Goal: Task Accomplishment & Management: Manage account settings

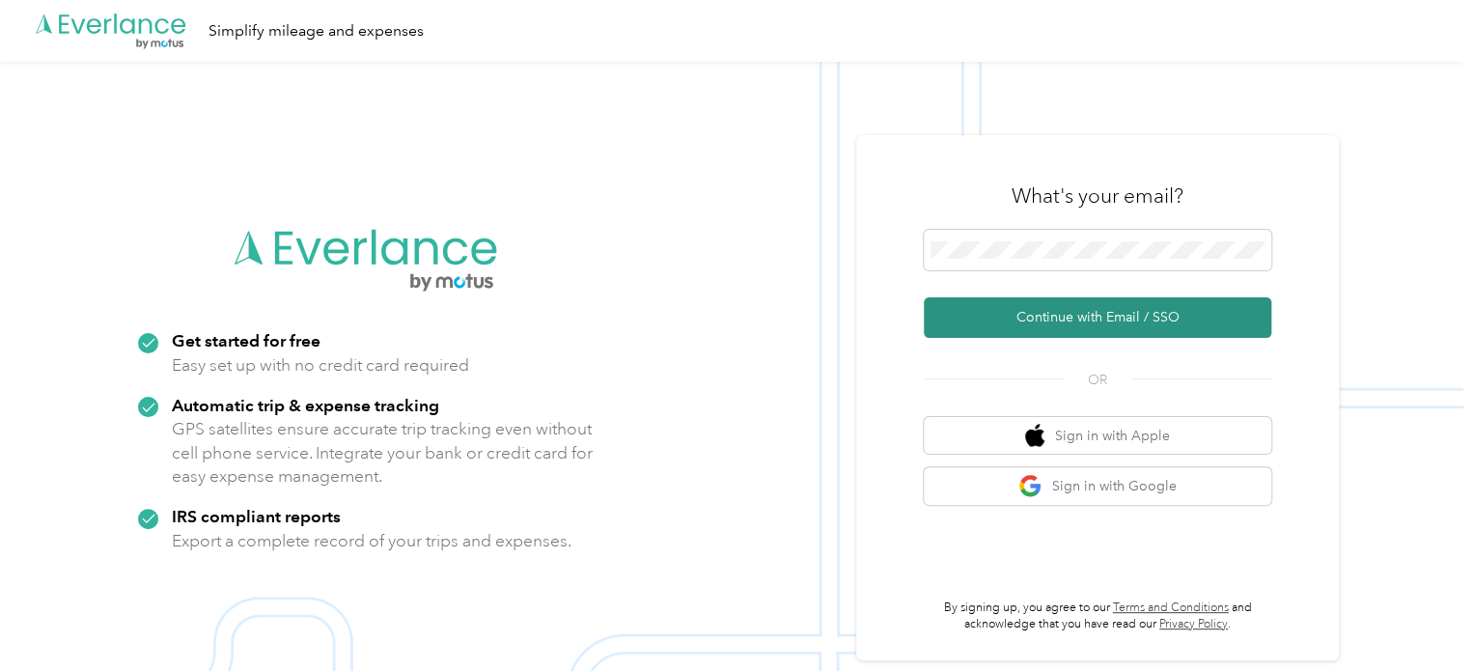
click at [1038, 319] on button "Continue with Email / SSO" at bounding box center [1098, 317] width 348 height 41
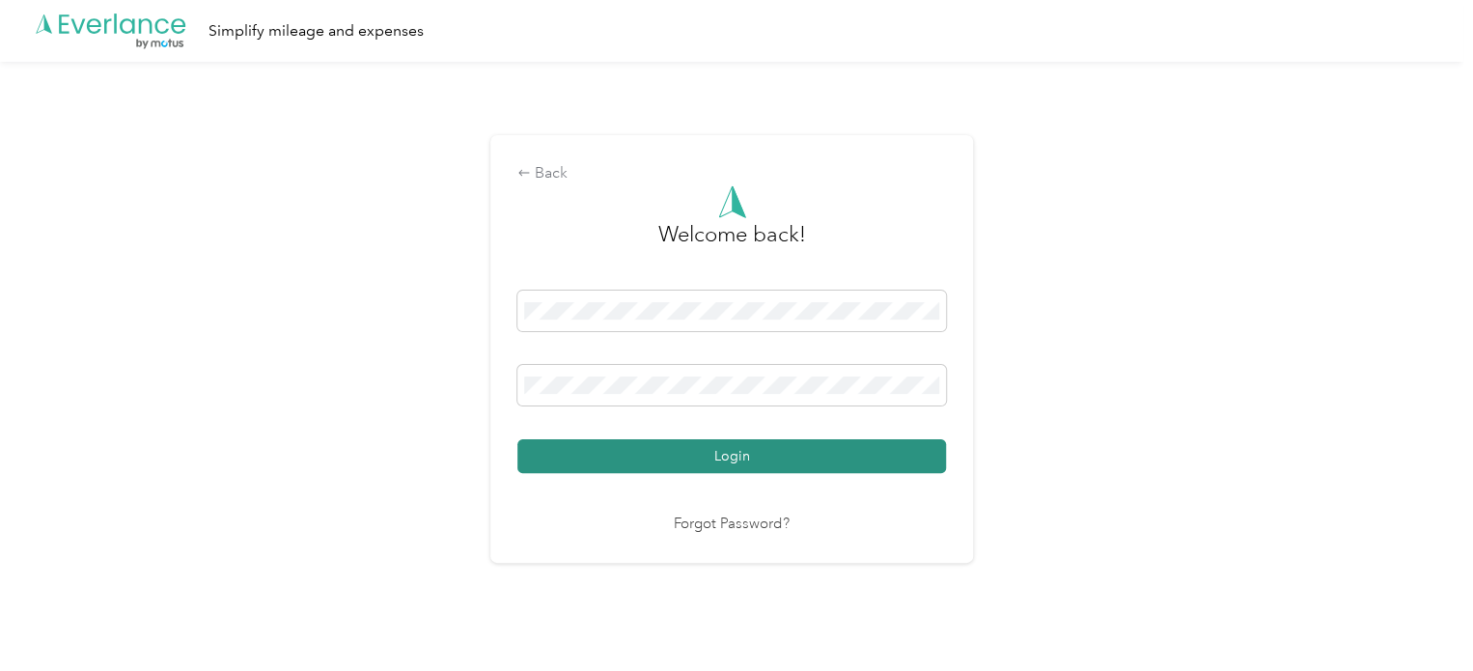
click at [577, 451] on button "Login" at bounding box center [731, 456] width 429 height 34
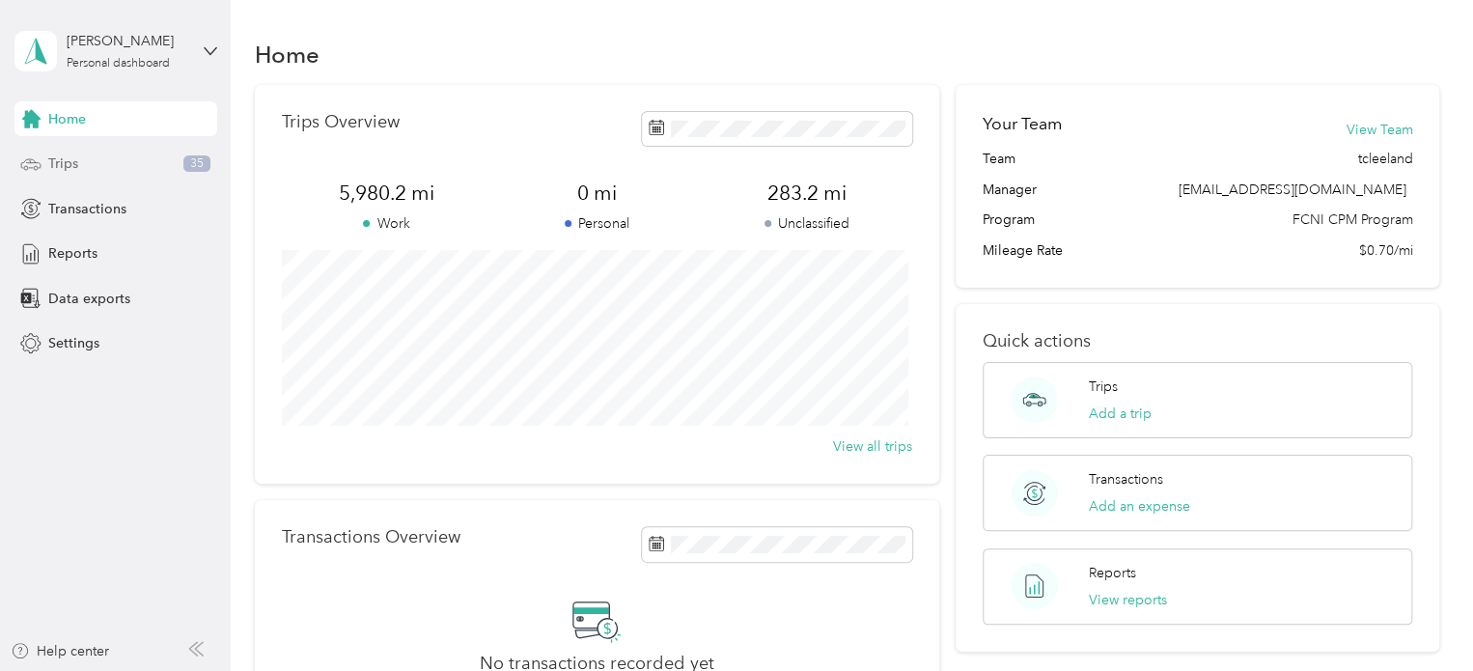
click at [109, 161] on div "Trips 35" at bounding box center [115, 164] width 203 height 35
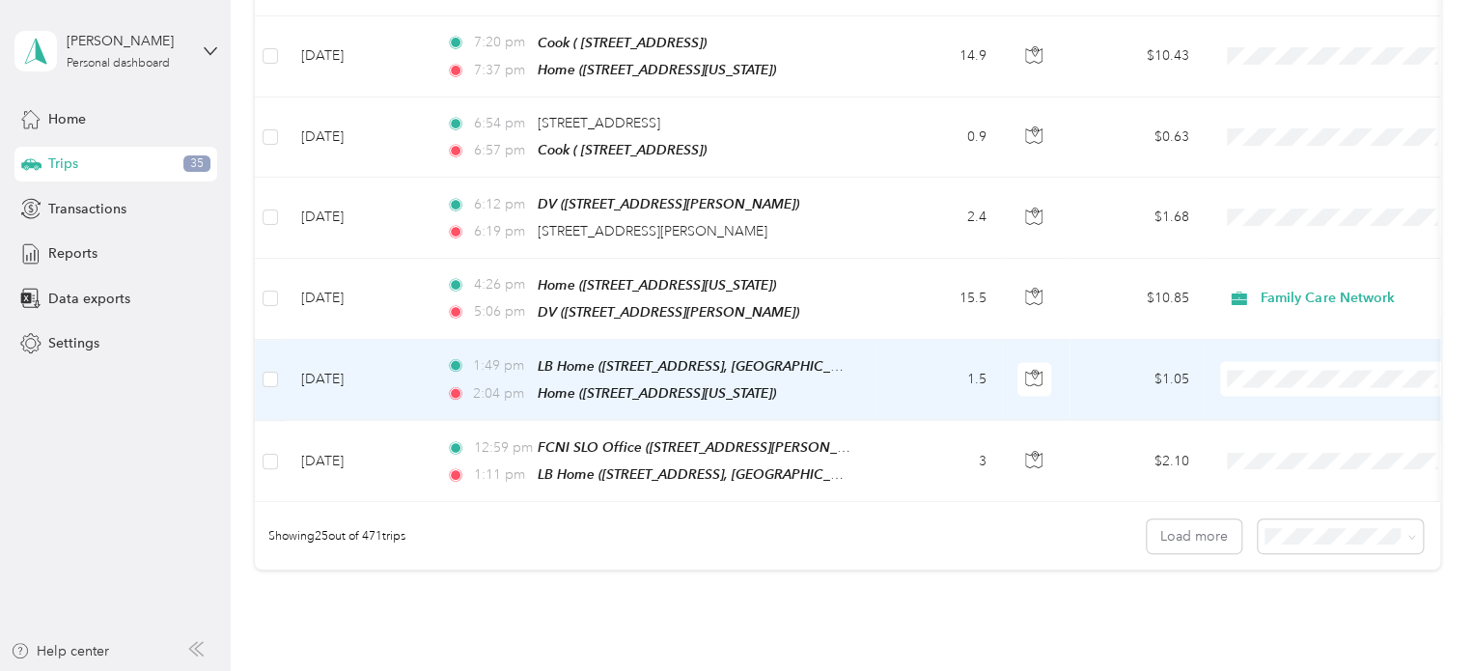
scroll to position [1822, 0]
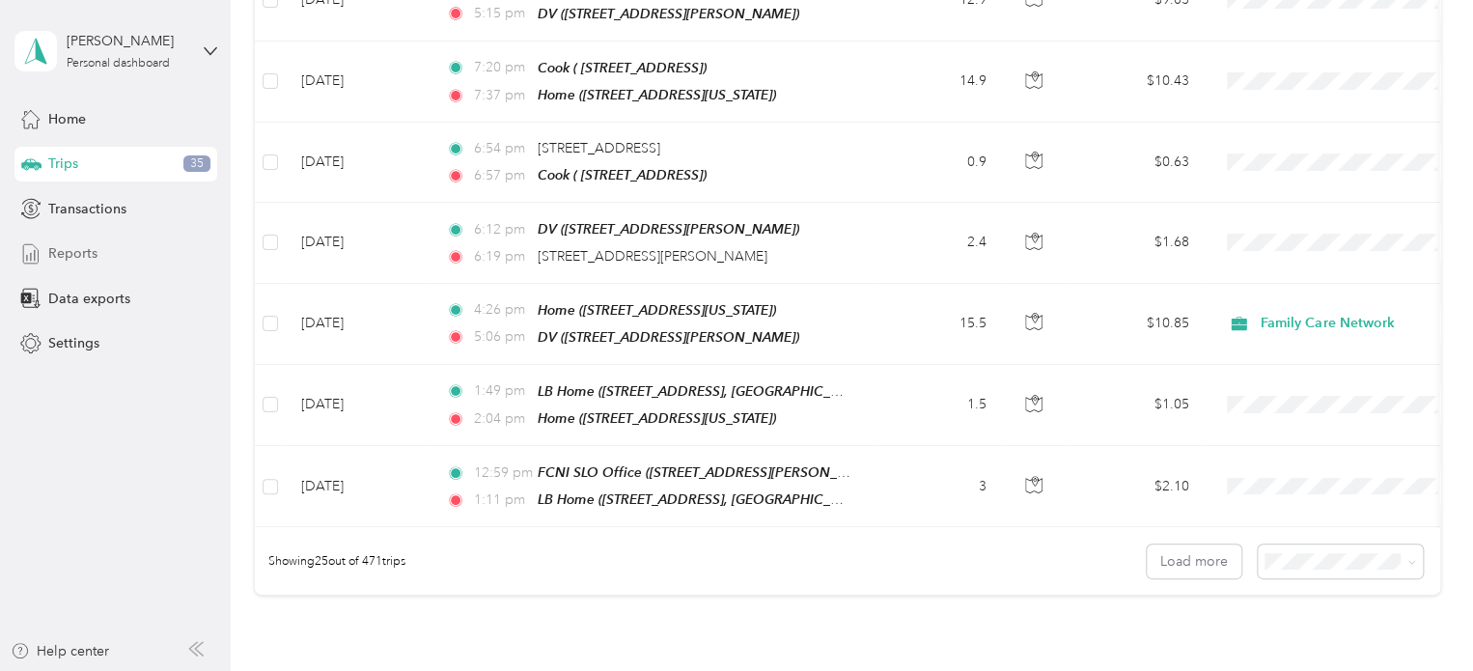
click at [95, 255] on span "Reports" at bounding box center [72, 253] width 49 height 20
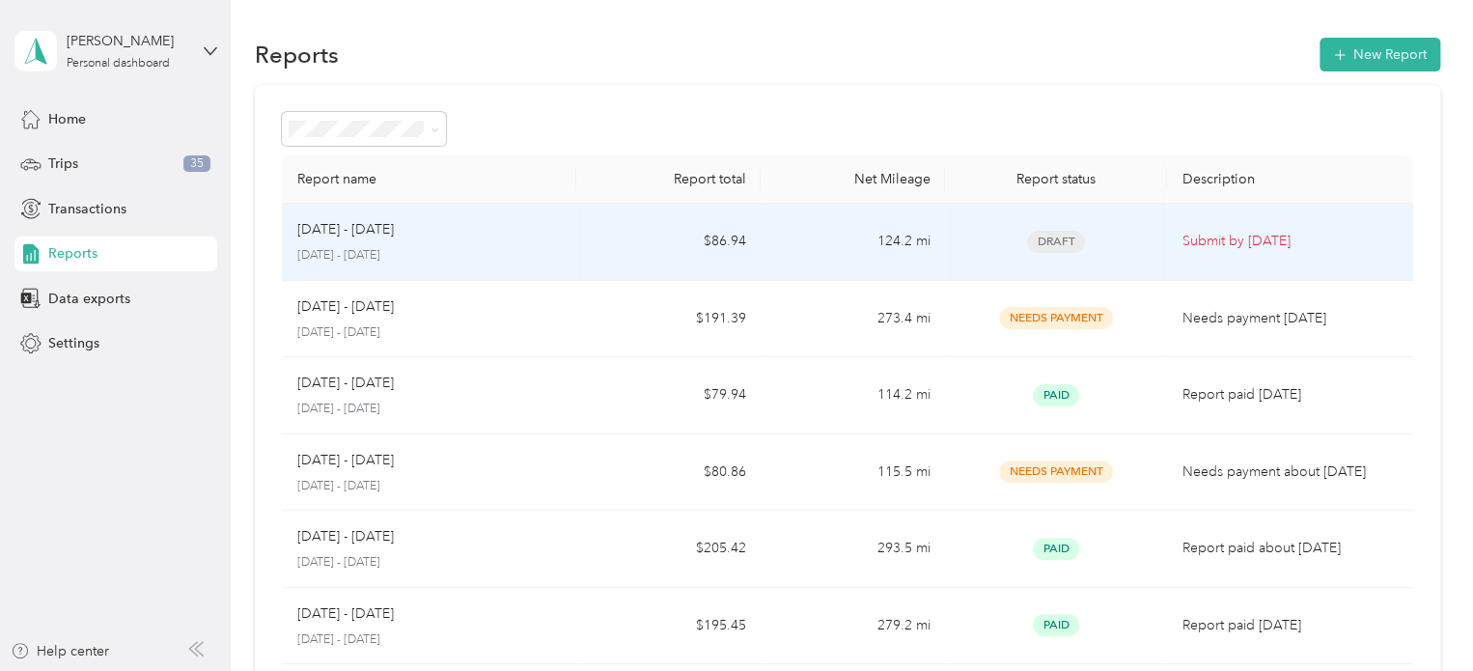
click at [367, 223] on p "[DATE] - [DATE]" at bounding box center [345, 229] width 97 height 21
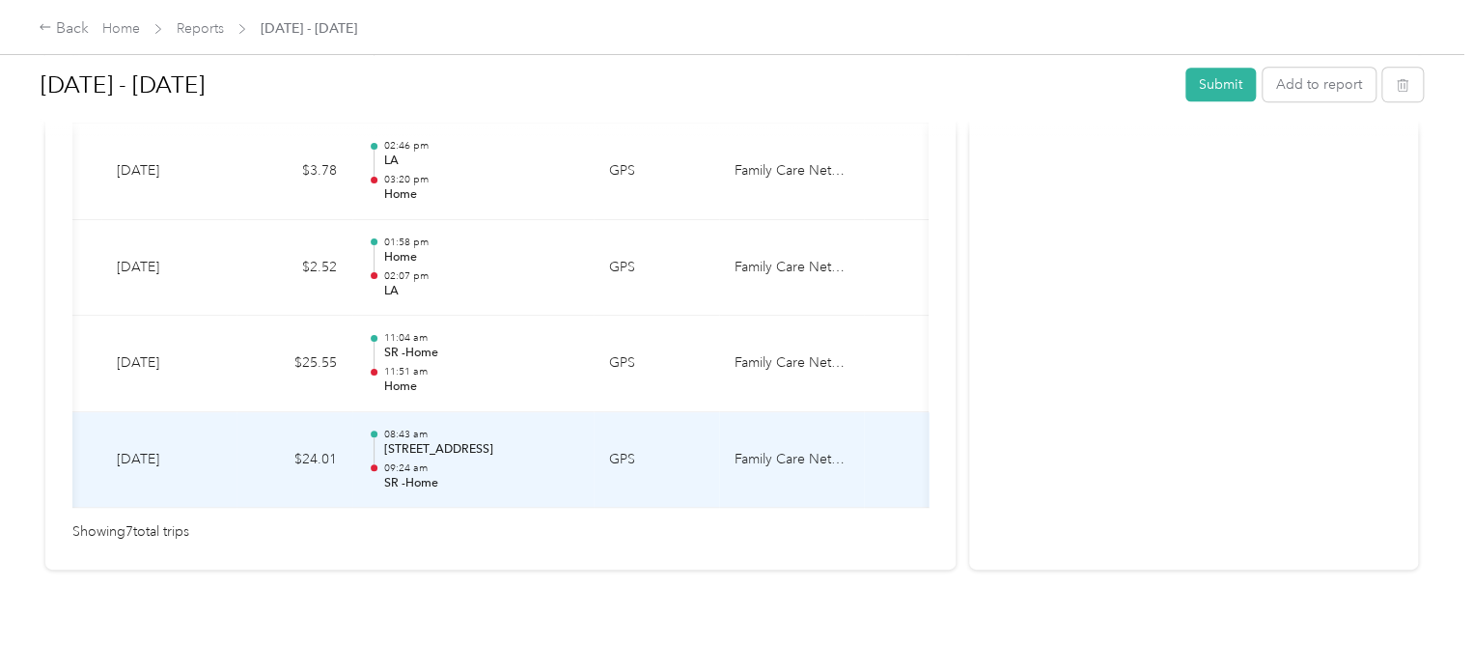
scroll to position [0, 174]
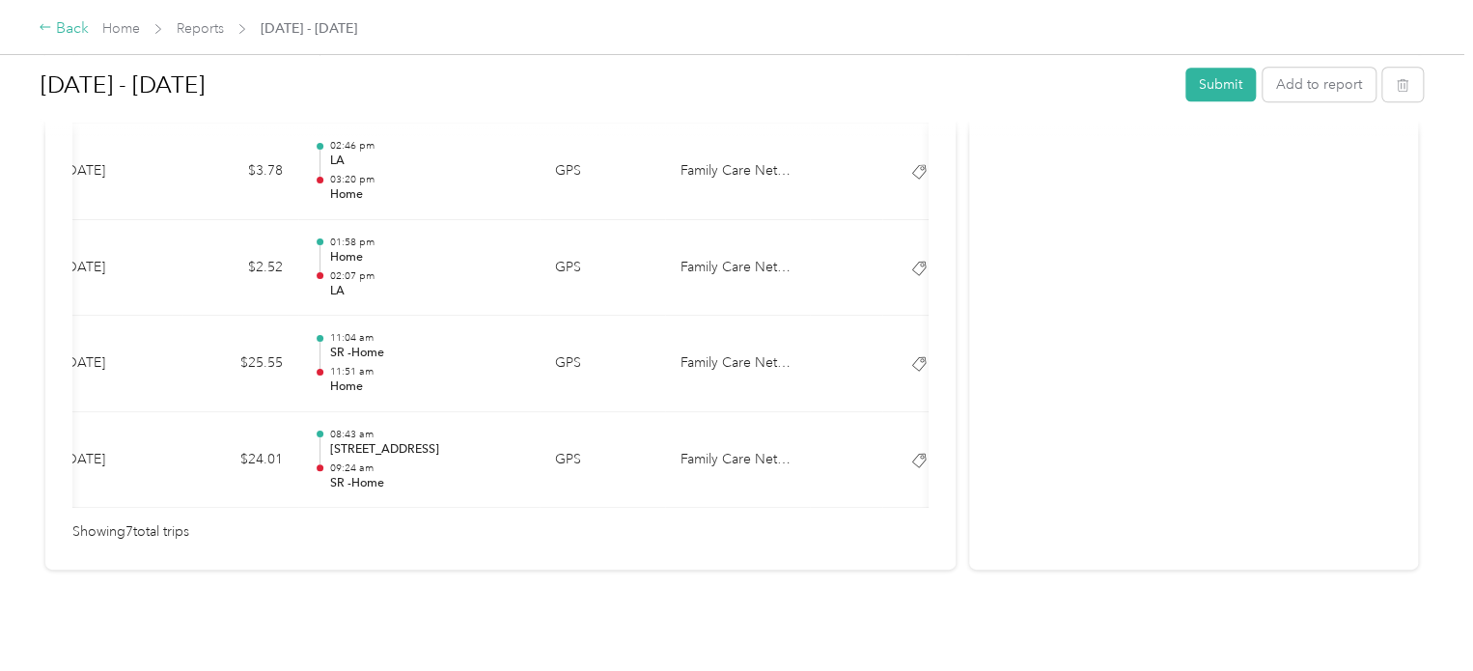
click at [82, 35] on div "Back" at bounding box center [64, 28] width 50 height 23
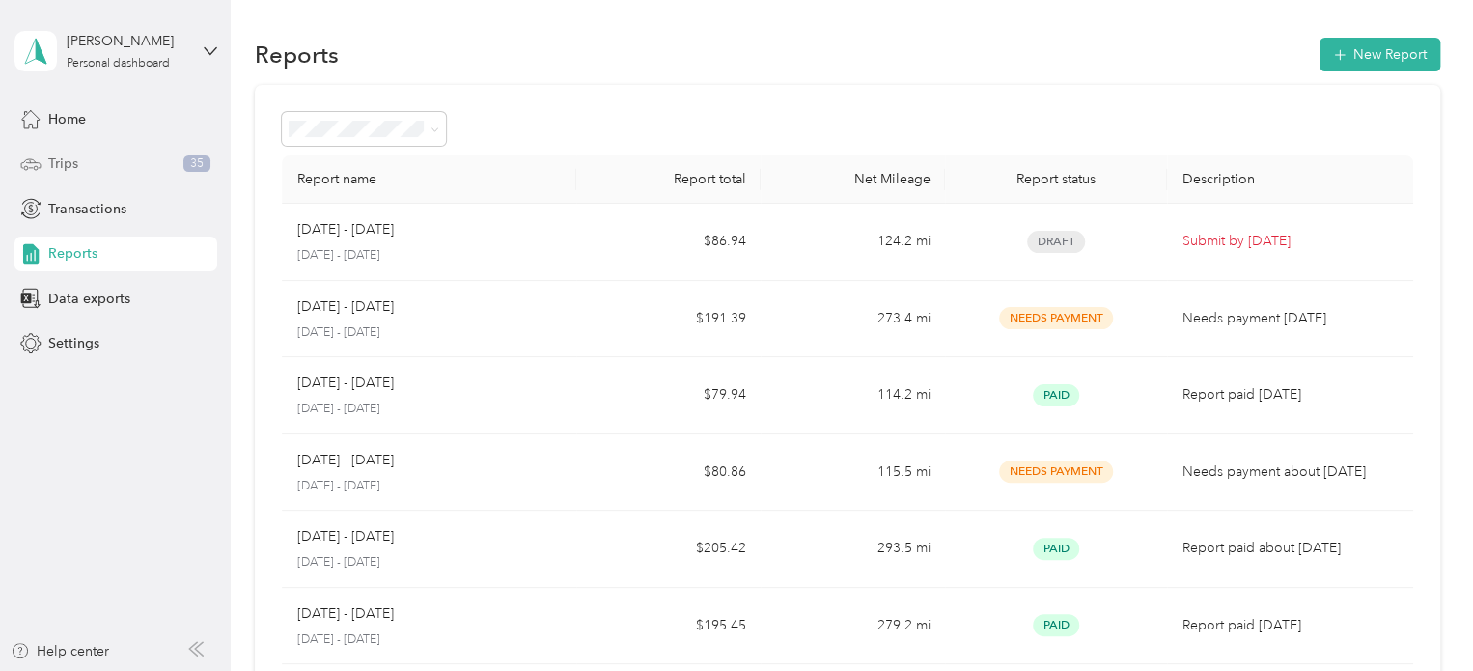
click at [108, 154] on div "Trips 35" at bounding box center [115, 164] width 203 height 35
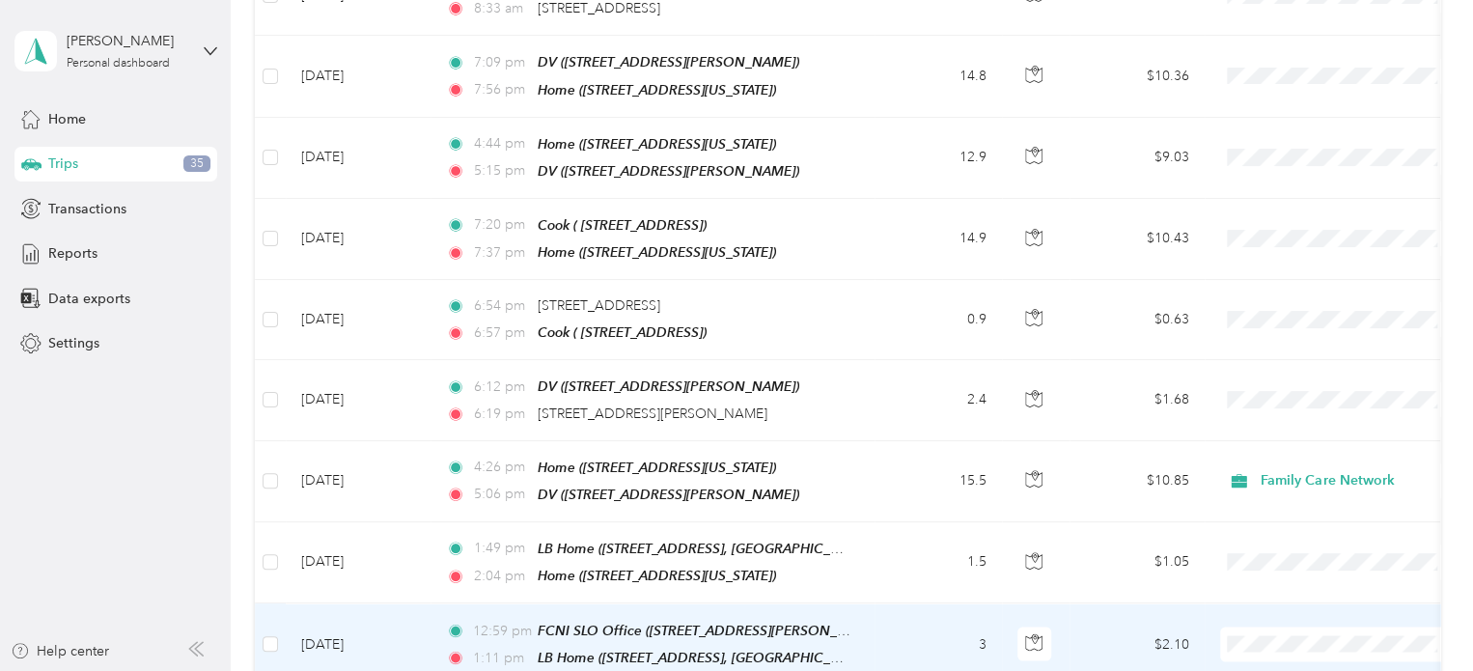
scroll to position [1983, 0]
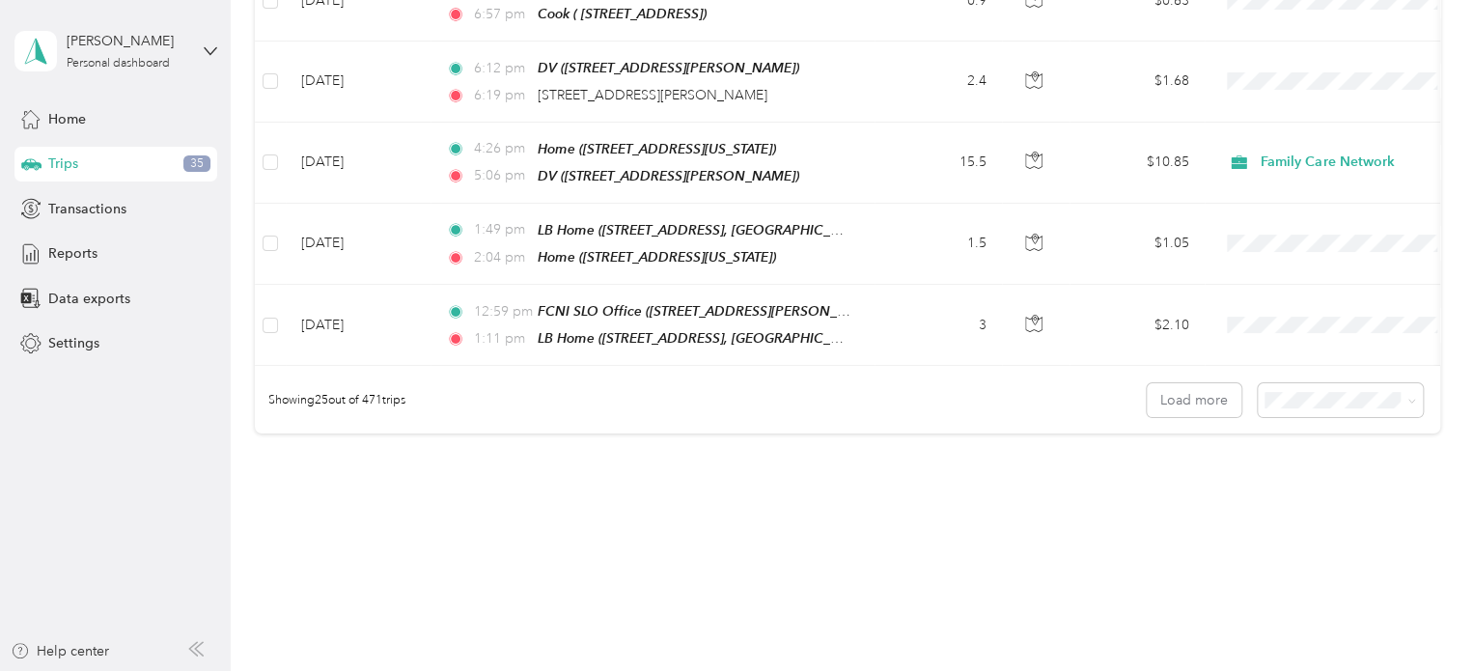
click at [1304, 443] on li "50 per load" at bounding box center [1335, 431] width 165 height 34
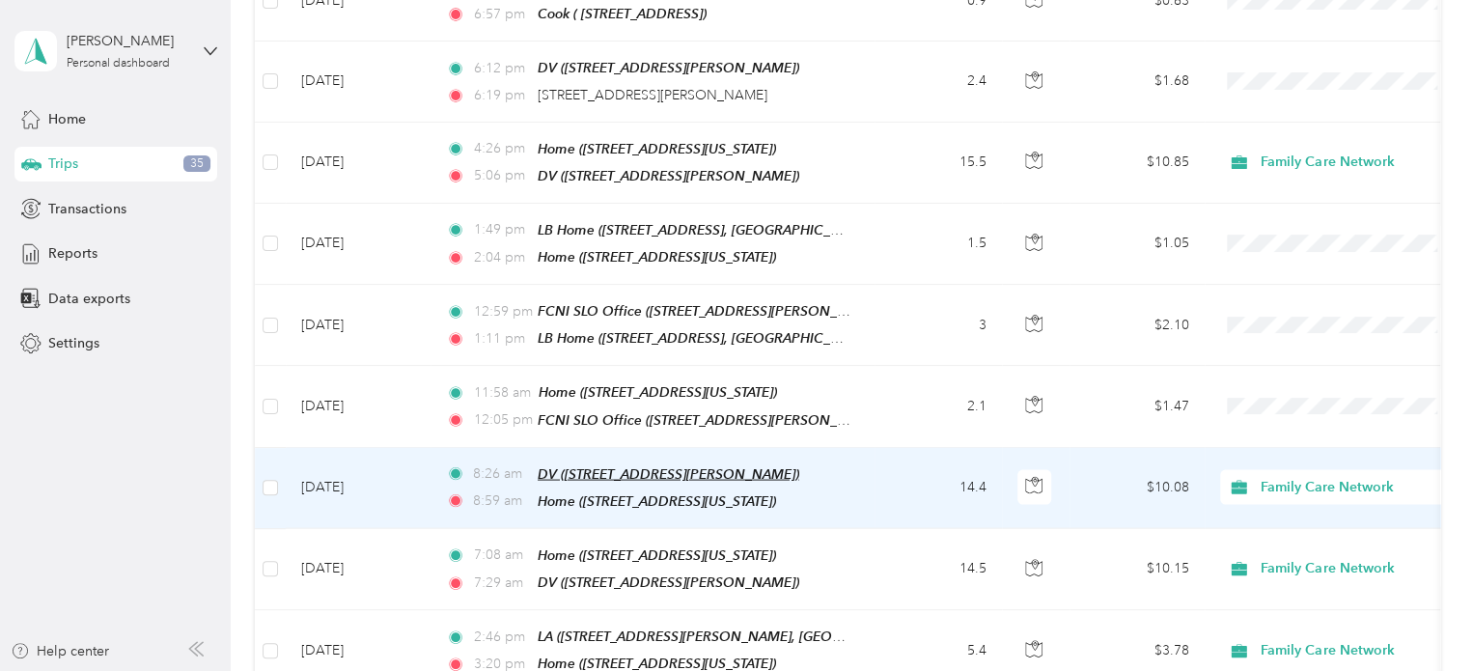
scroll to position [2323, 0]
